Goal: Information Seeking & Learning: Learn about a topic

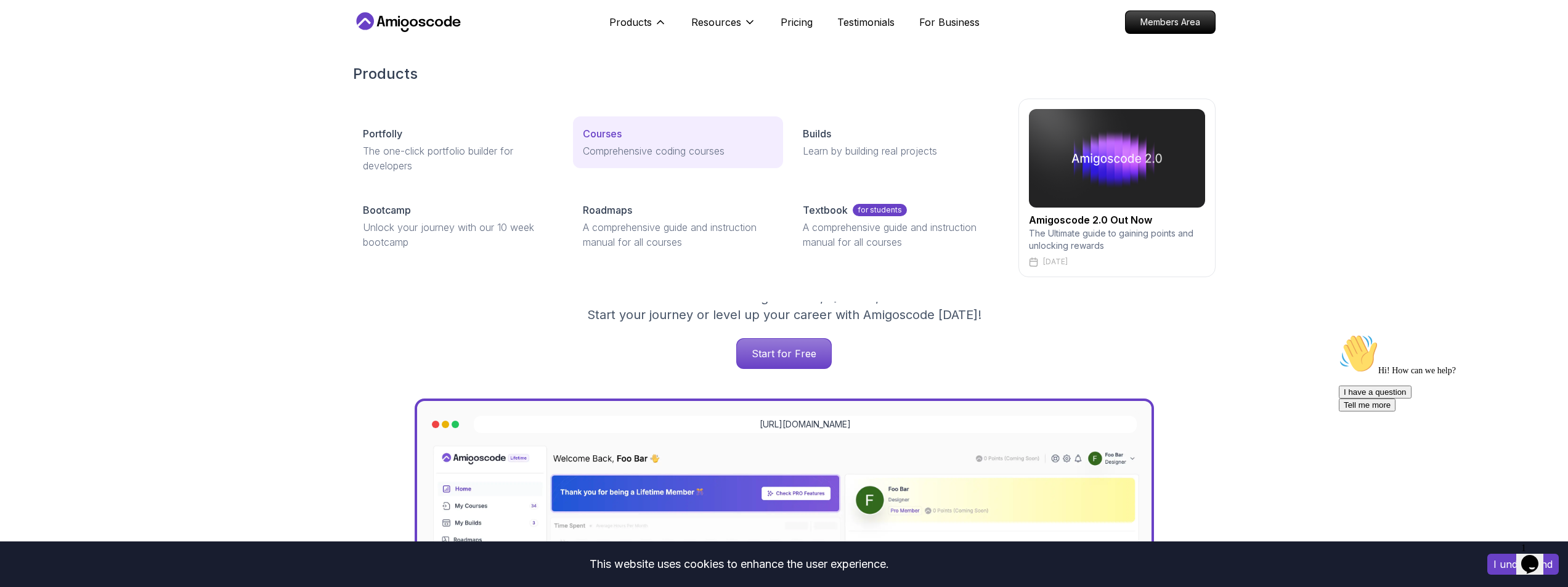
click at [609, 133] on p "Courses" at bounding box center [603, 133] width 39 height 14
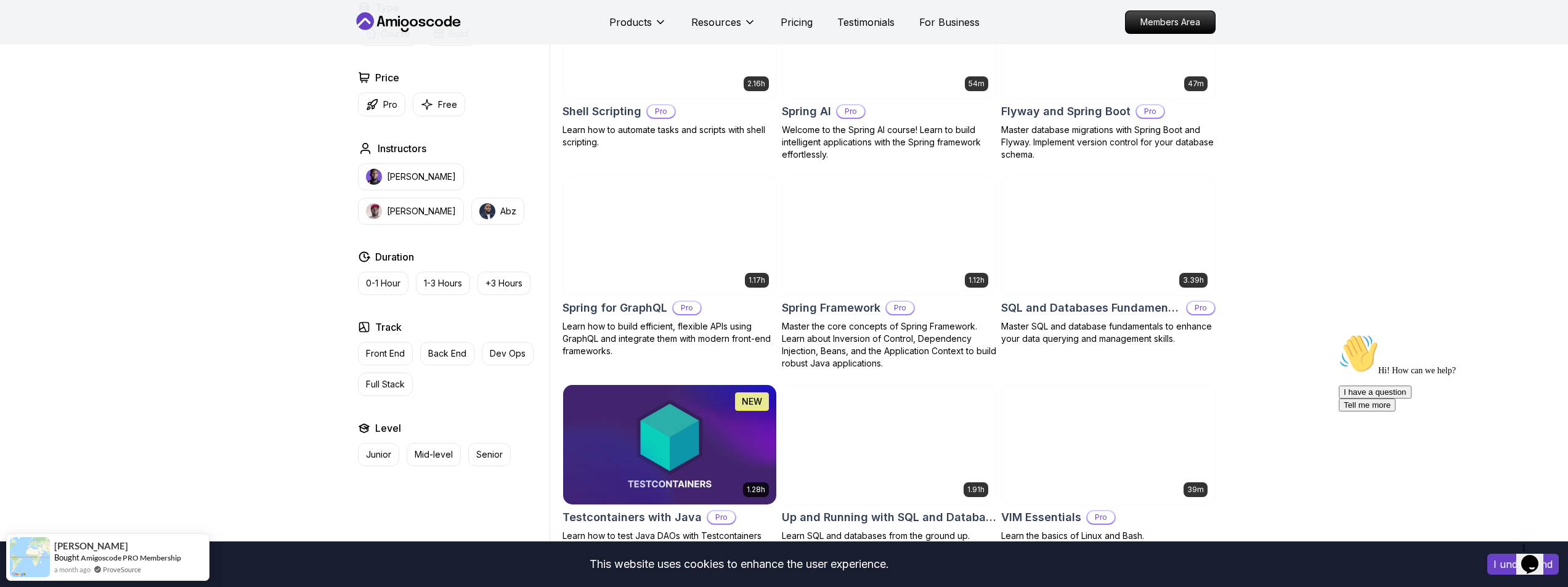
scroll to position [3079, 0]
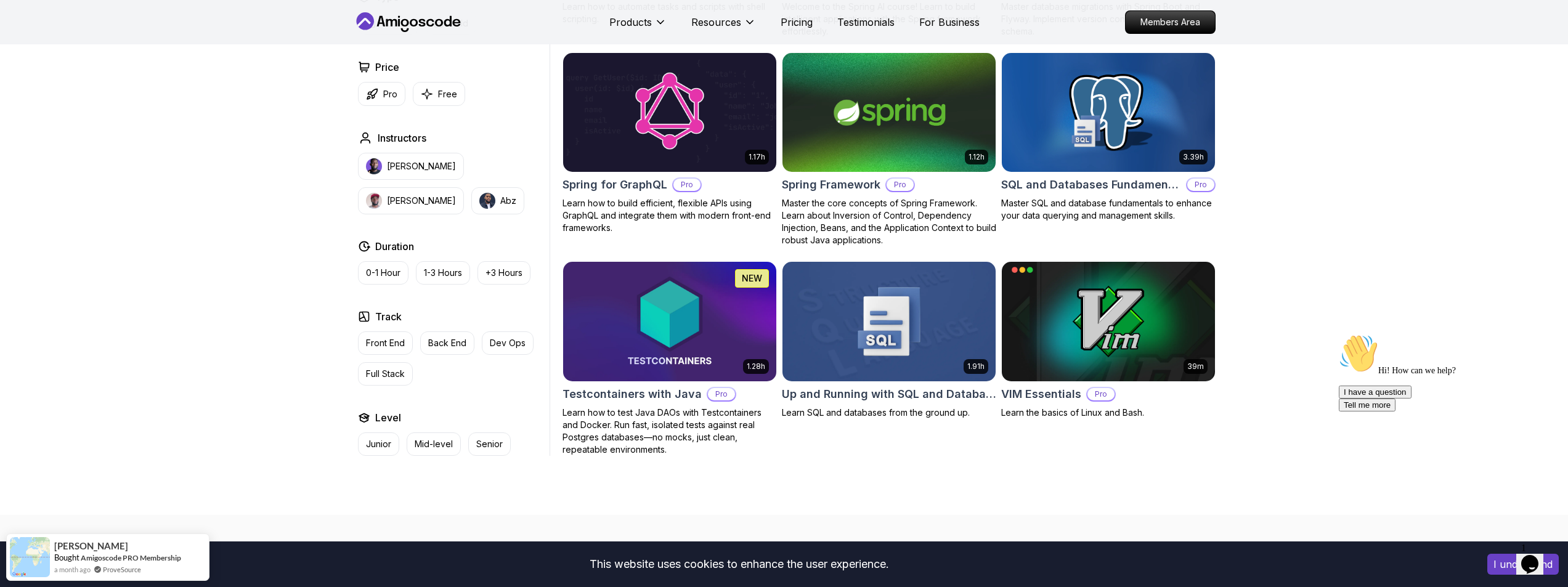
click at [884, 326] on img at bounding box center [888, 321] width 223 height 125
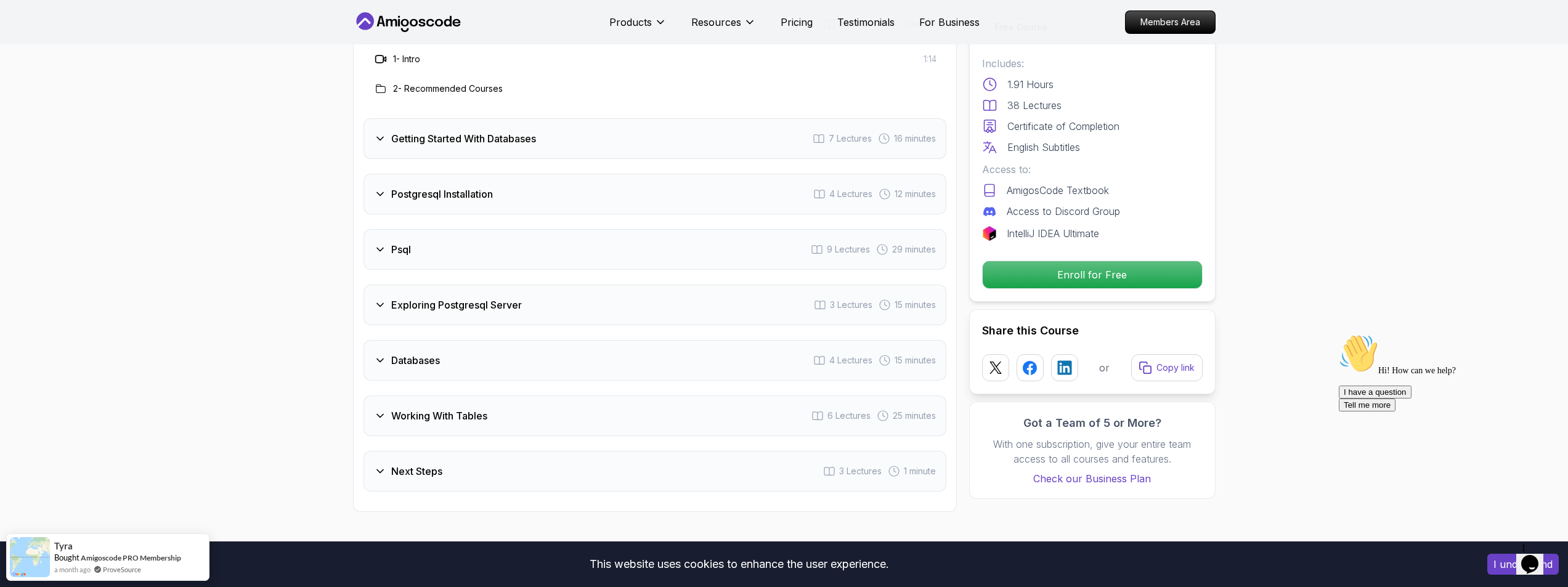
scroll to position [1478, 0]
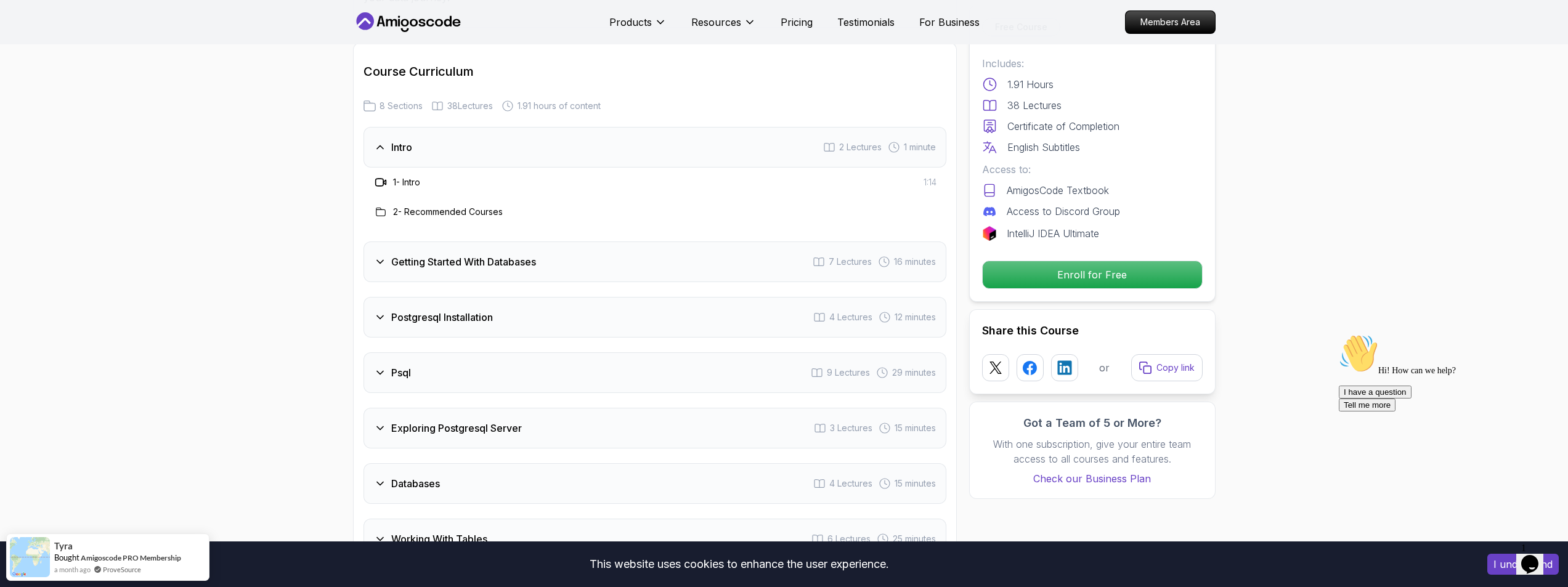
click at [509, 260] on h3 "Getting Started With Databases" at bounding box center [463, 261] width 144 height 14
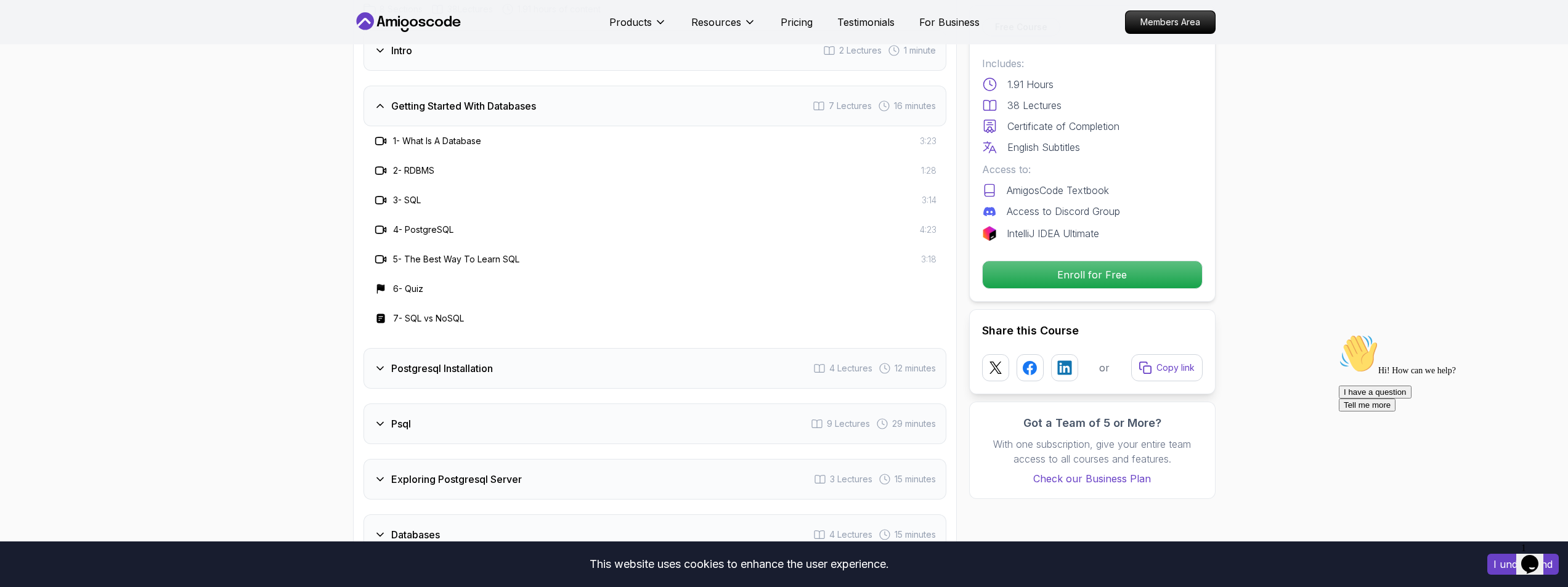
scroll to position [1601, 0]
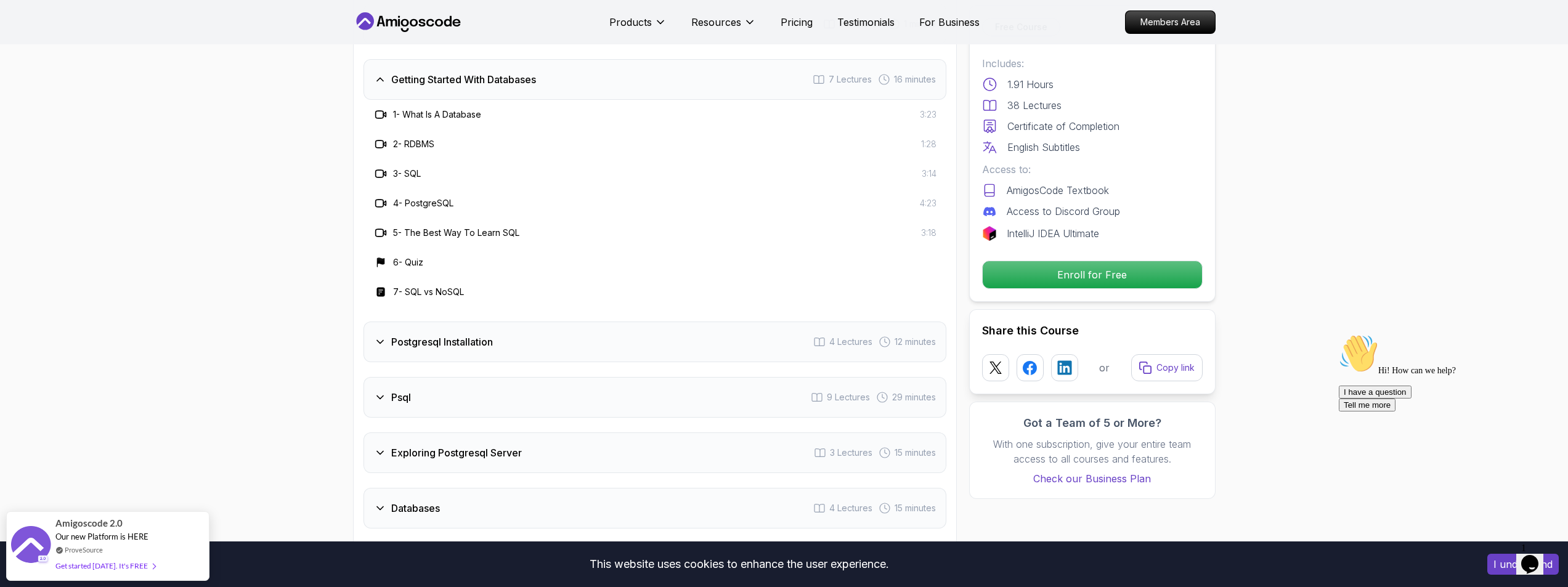
click at [450, 340] on h3 "Postgresql Installation" at bounding box center [442, 342] width 102 height 14
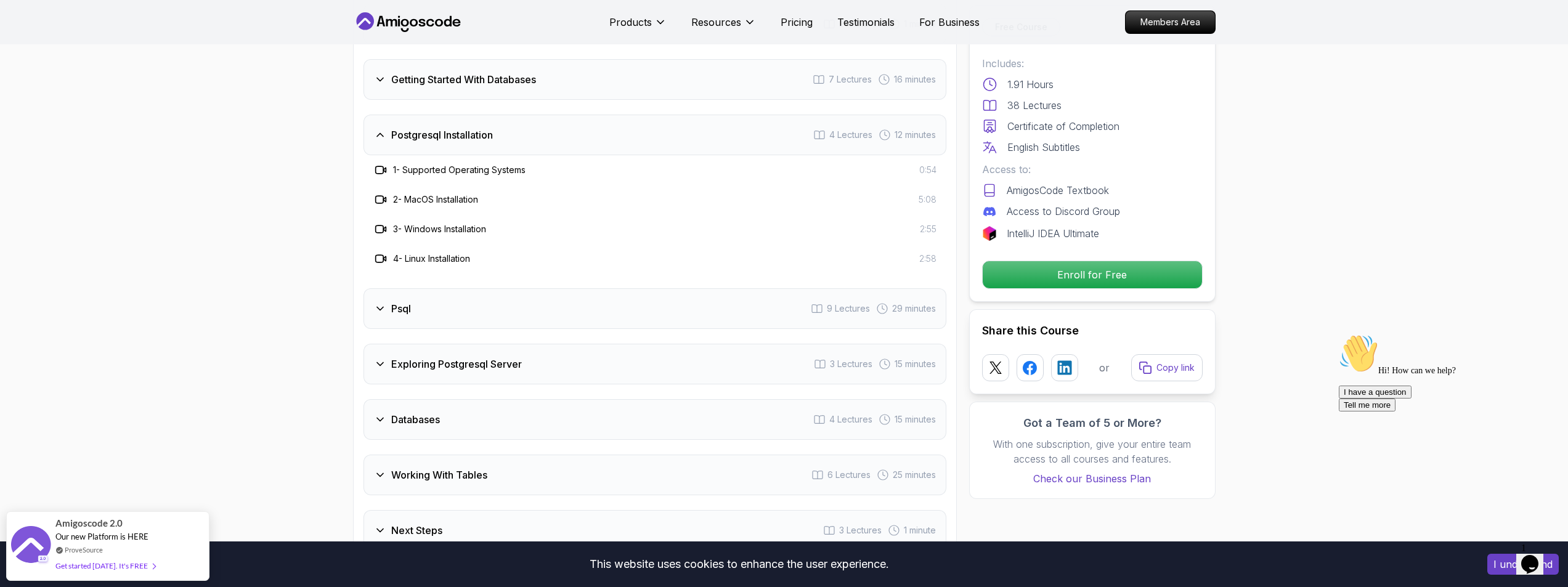
click at [448, 307] on div "Psql 9 Lectures 29 minutes" at bounding box center [655, 309] width 583 height 40
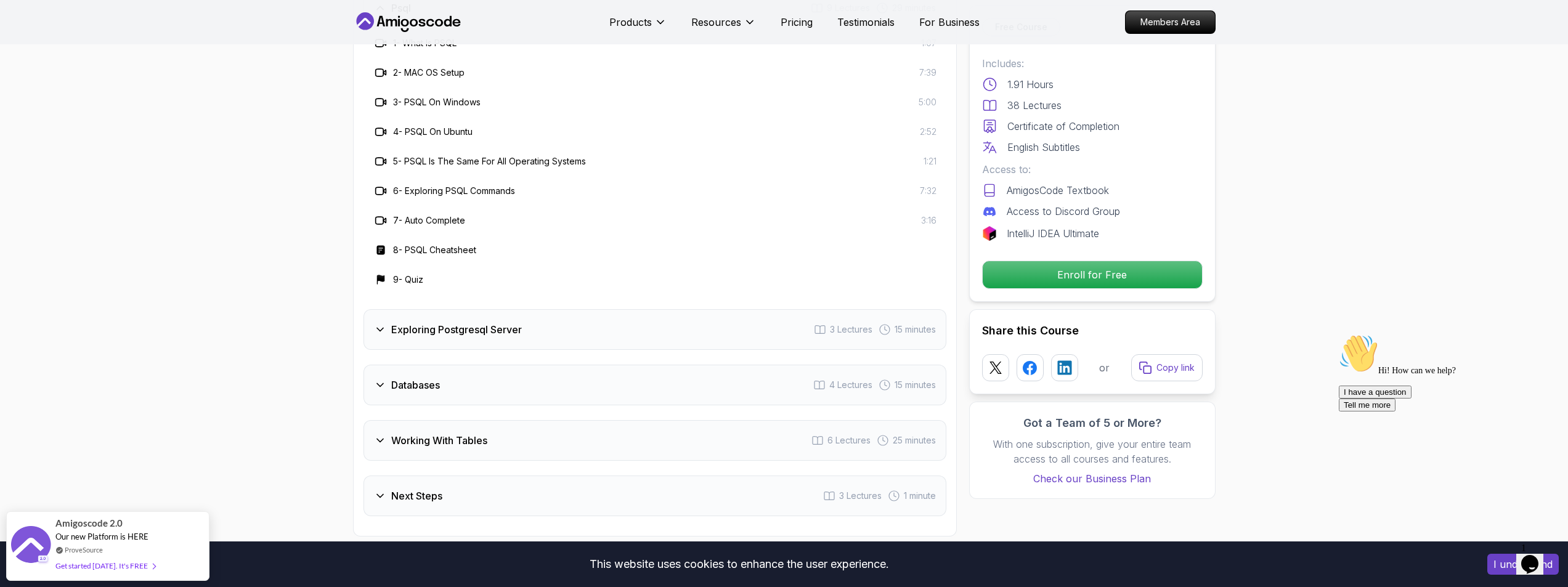
scroll to position [1786, 0]
click at [434, 328] on h3 "Exploring Postgresql Server" at bounding box center [456, 326] width 131 height 14
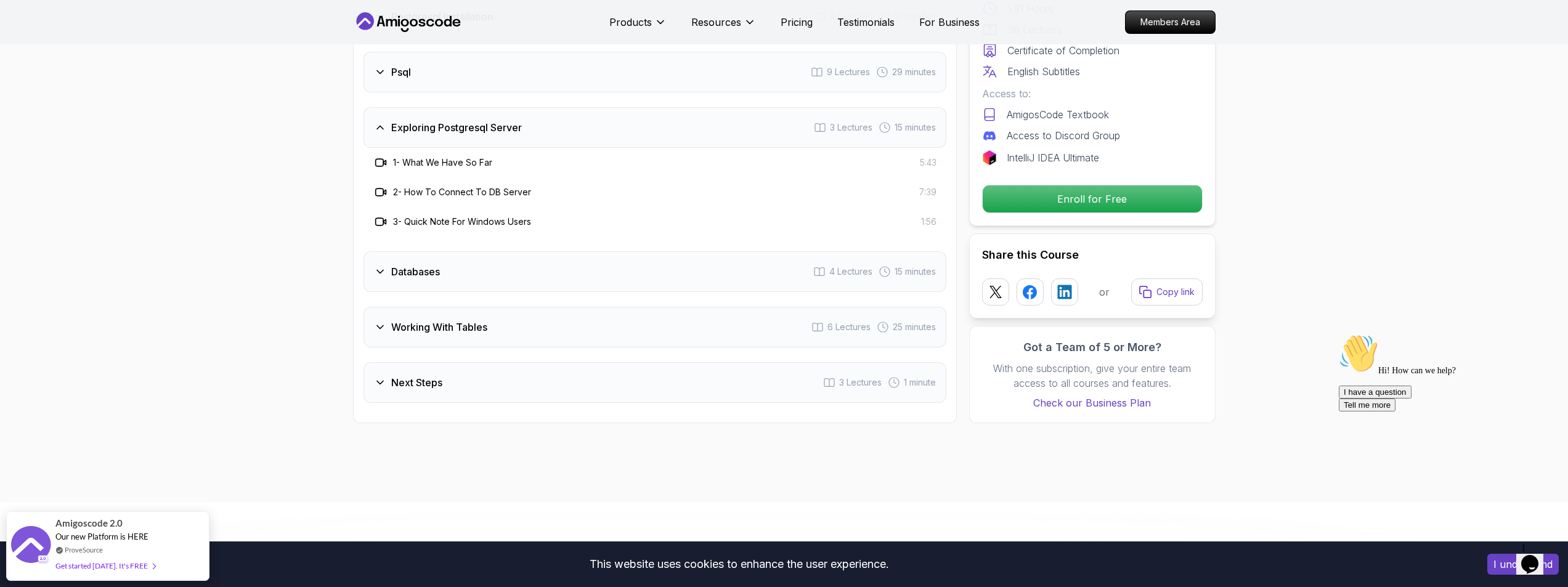
scroll to position [1724, 0]
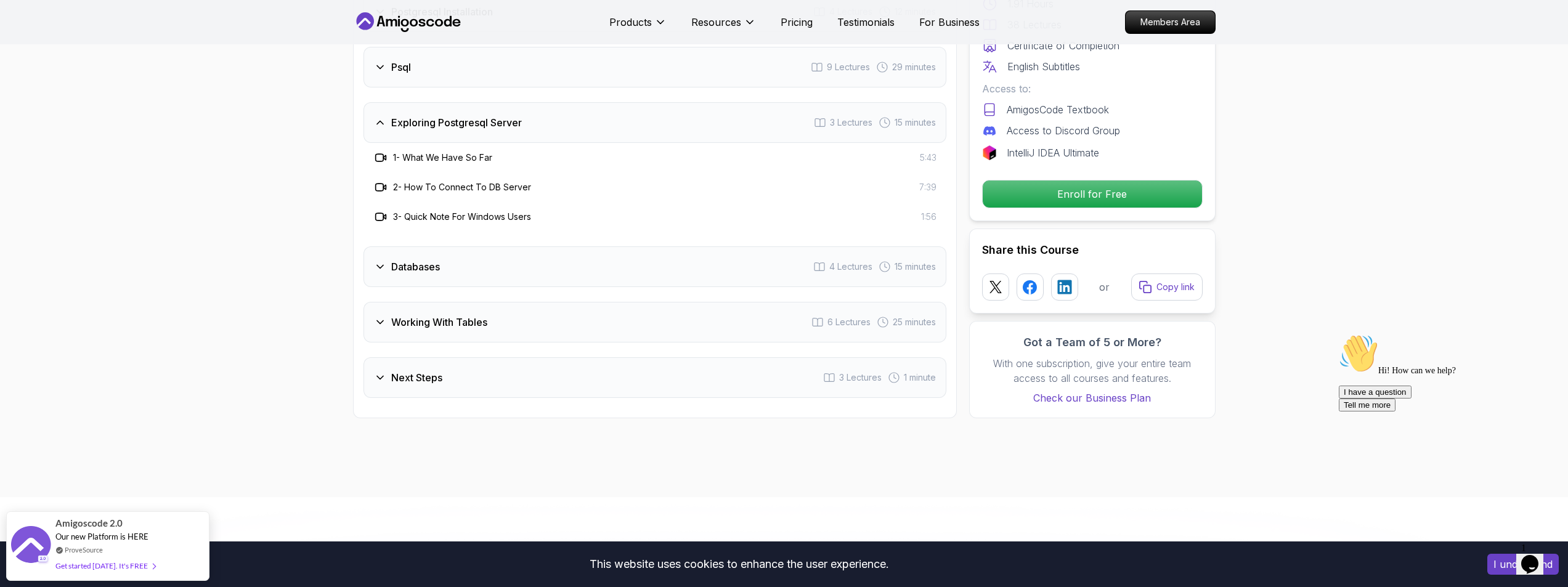
click at [446, 268] on div "Databases 4 Lectures 15 minutes" at bounding box center [655, 267] width 583 height 40
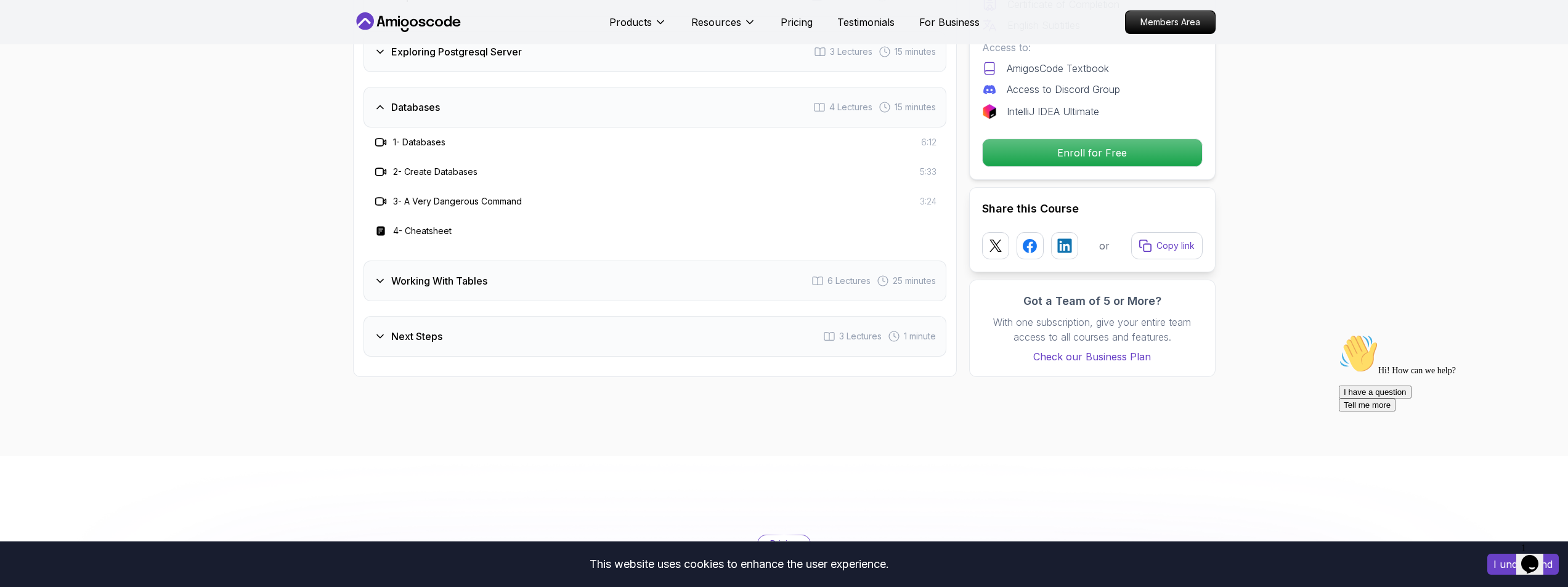
scroll to position [1848, 0]
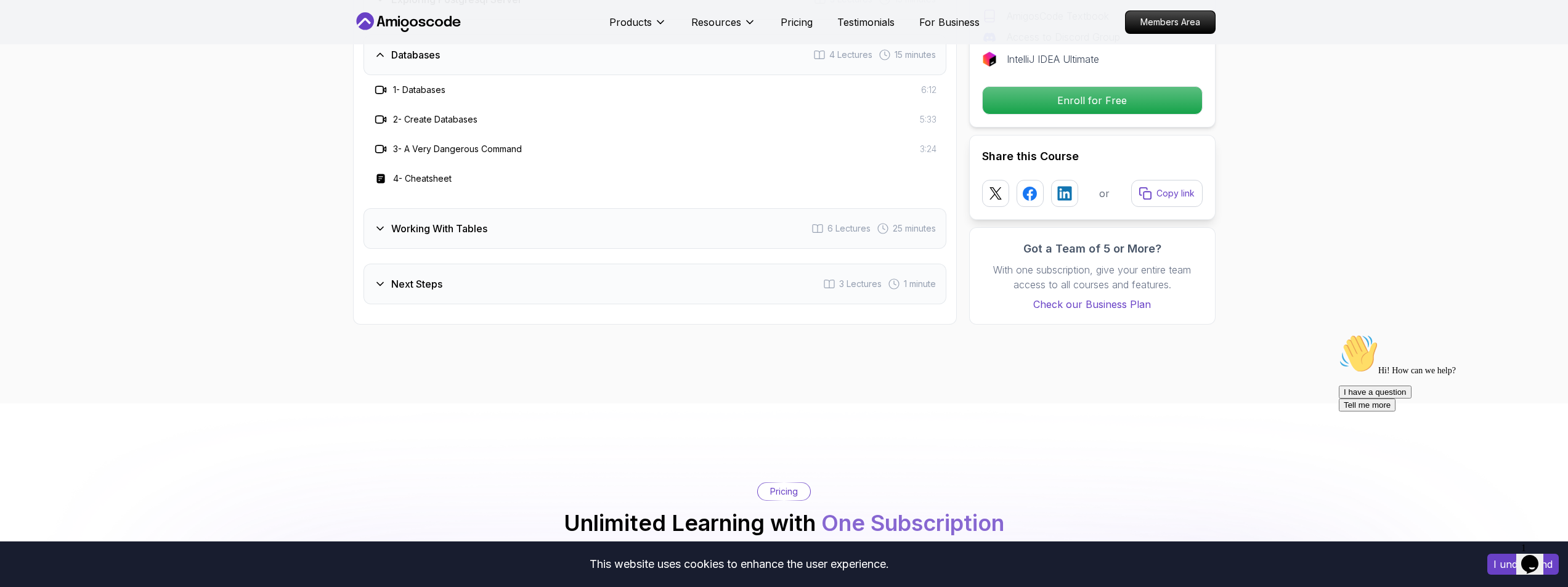
click at [428, 269] on div "Next Steps 3 Lectures 1 minute" at bounding box center [655, 284] width 583 height 40
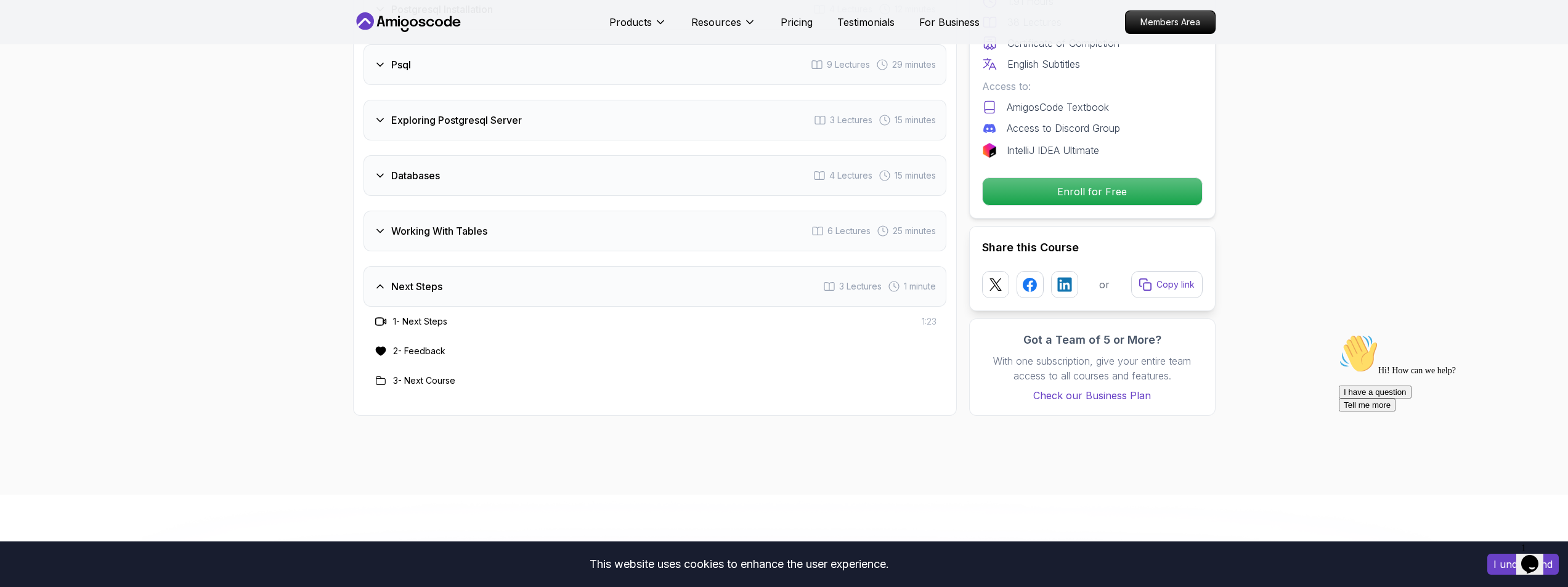
scroll to position [1724, 0]
click at [441, 222] on div "Working With Tables 6 Lectures 25 minutes" at bounding box center [655, 233] width 583 height 40
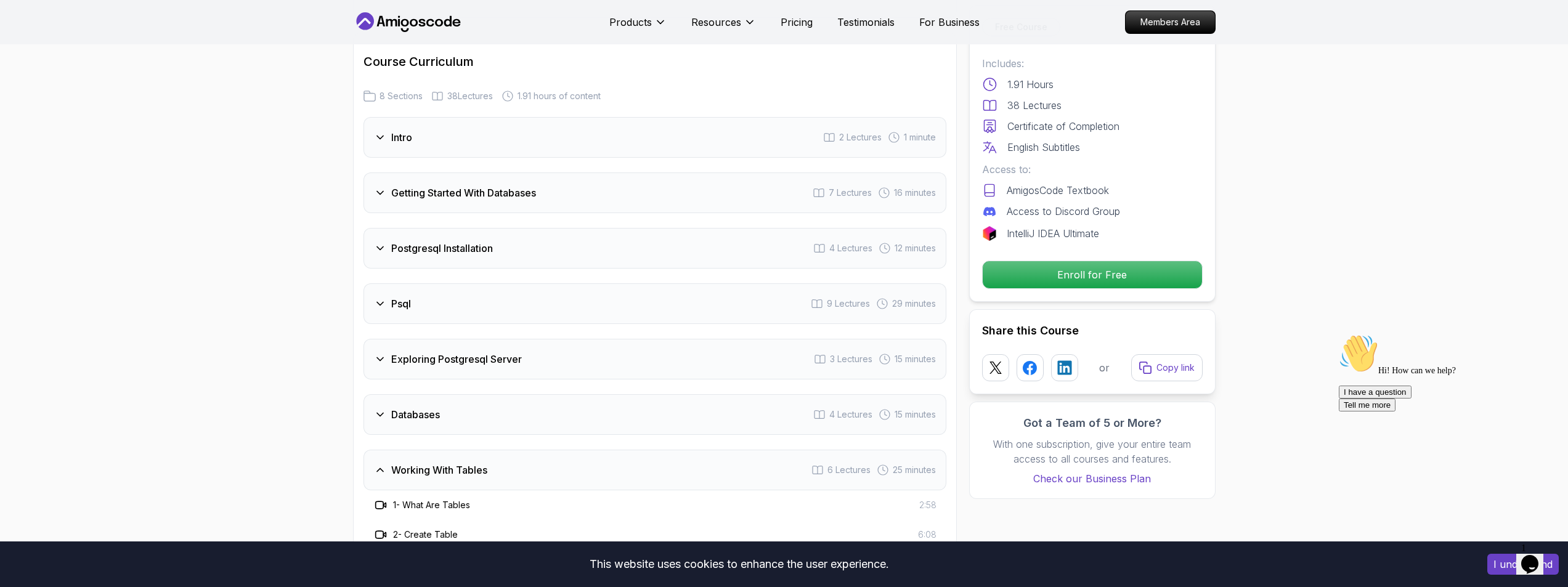
scroll to position [1470, 0]
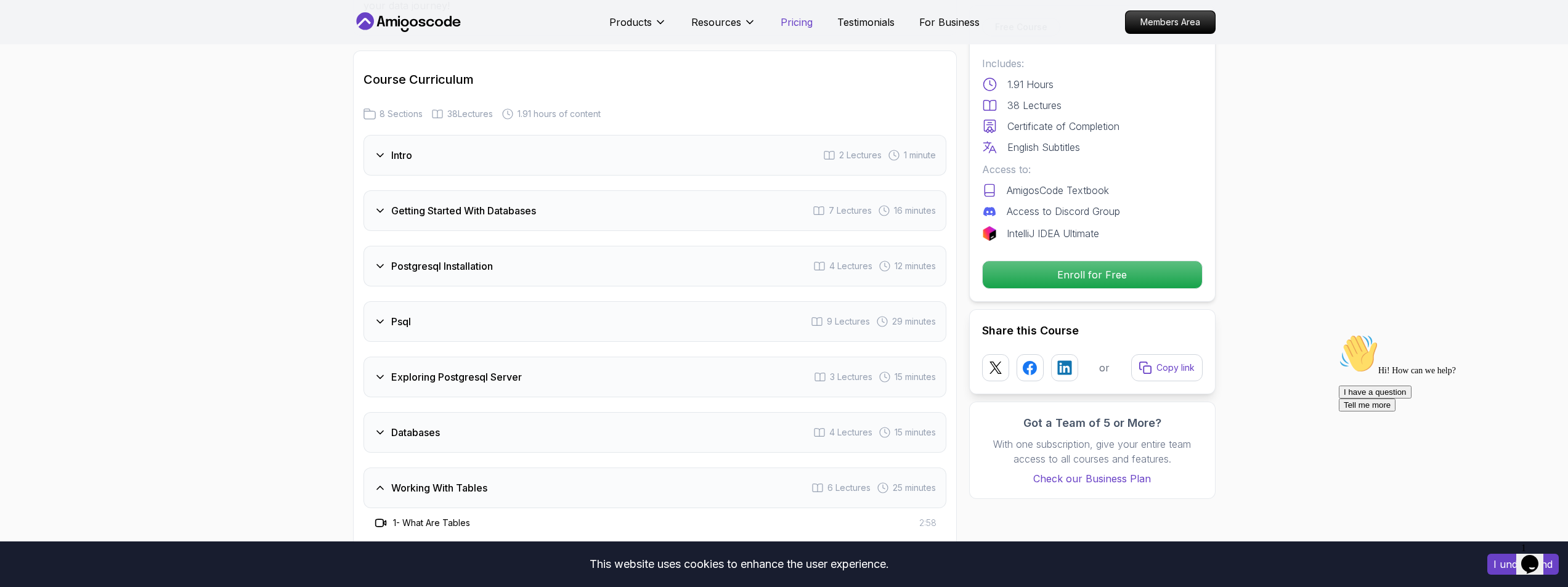
click at [801, 21] on p "Pricing" at bounding box center [796, 21] width 32 height 14
